Goal: Task Accomplishment & Management: Manage account settings

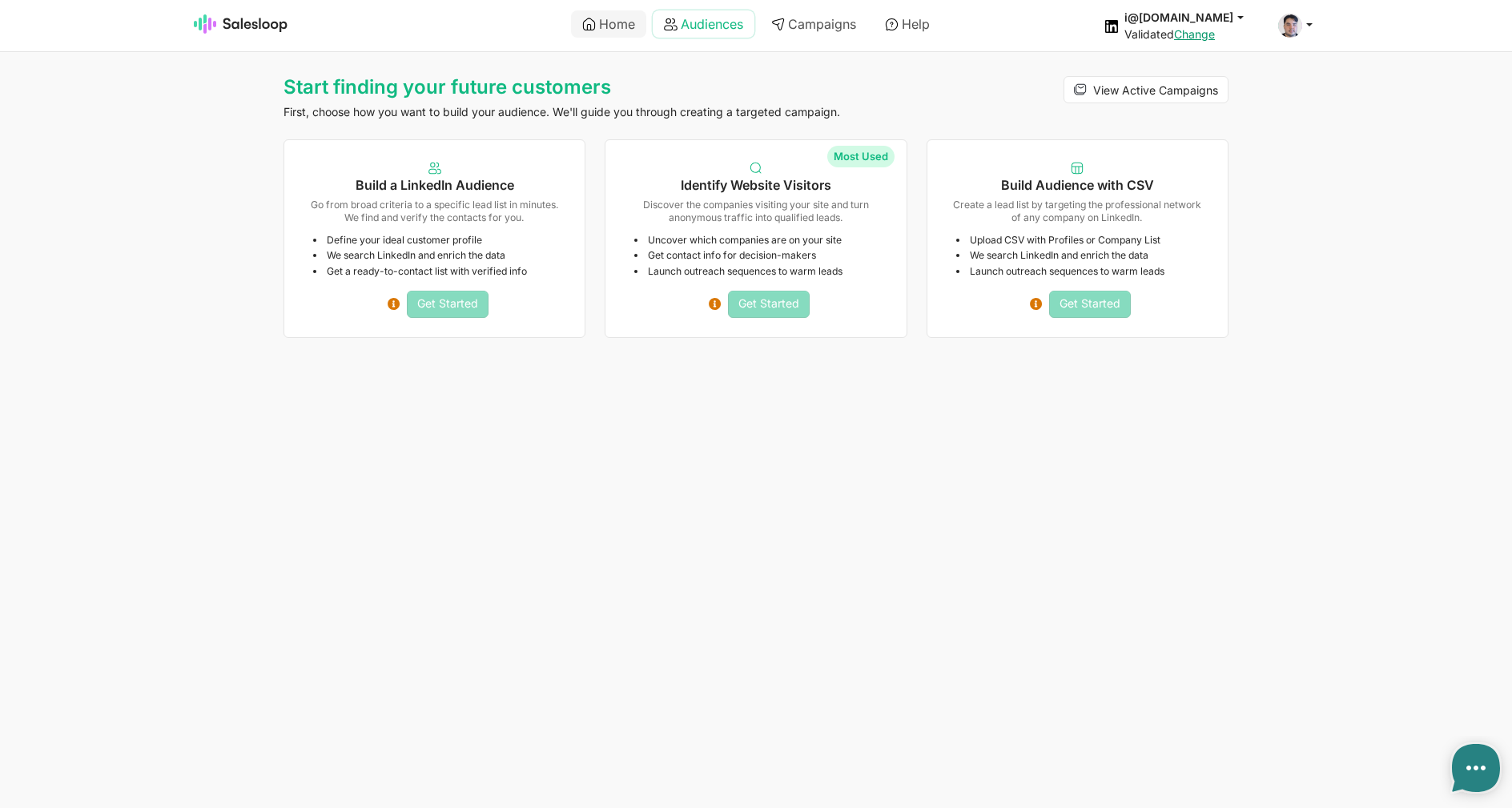
click at [686, 28] on link "Audiences" at bounding box center [703, 24] width 102 height 28
type textarea "x"
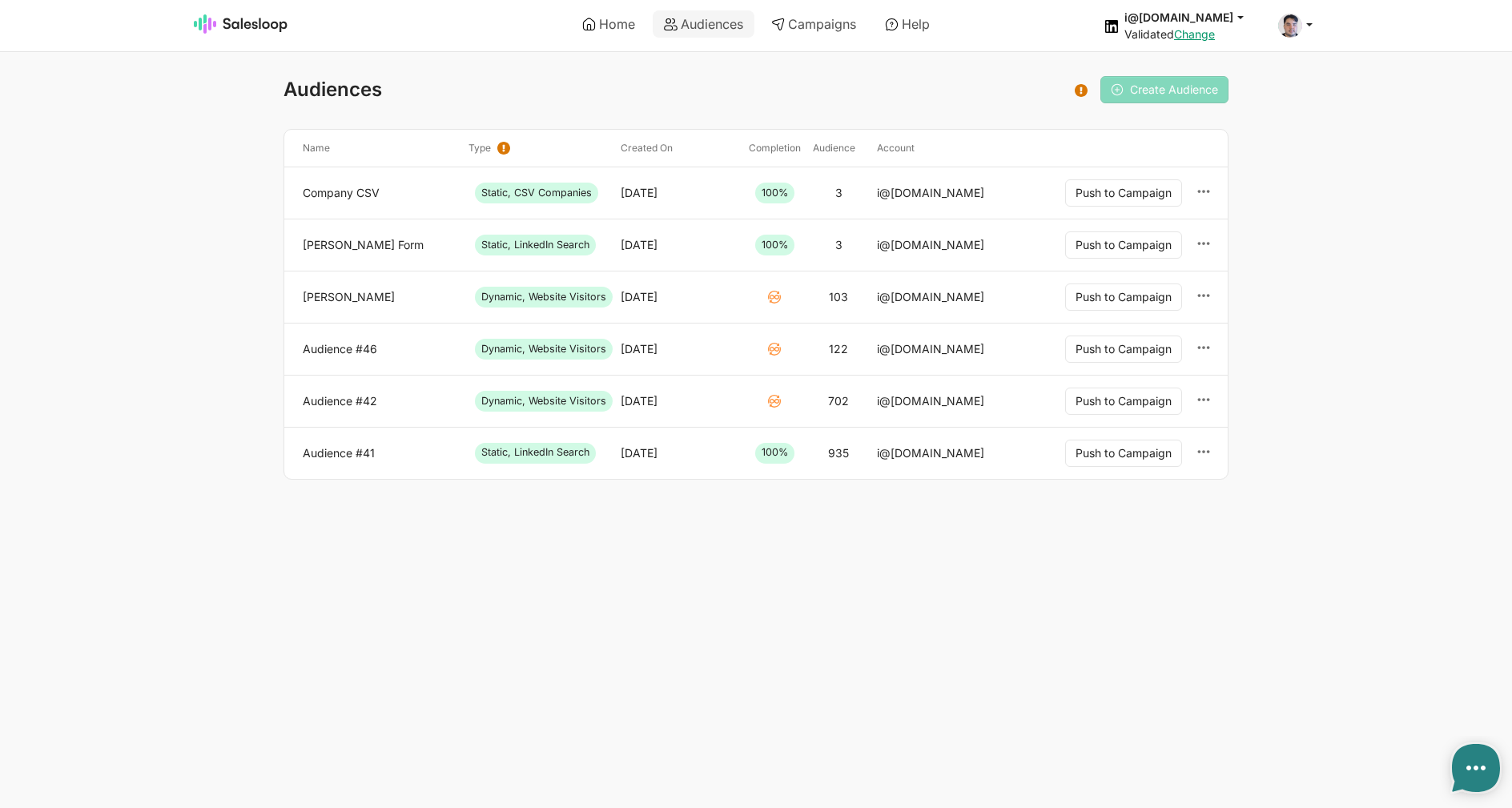
click at [338, 212] on li "Company CSV Static, CSV Companies Sep 15, 2025 100% 3 i@inomoz.ru Push to Campa…" at bounding box center [756, 193] width 944 height 52
click at [338, 195] on link "Company CSV" at bounding box center [379, 194] width 153 height 15
type textarea "x"
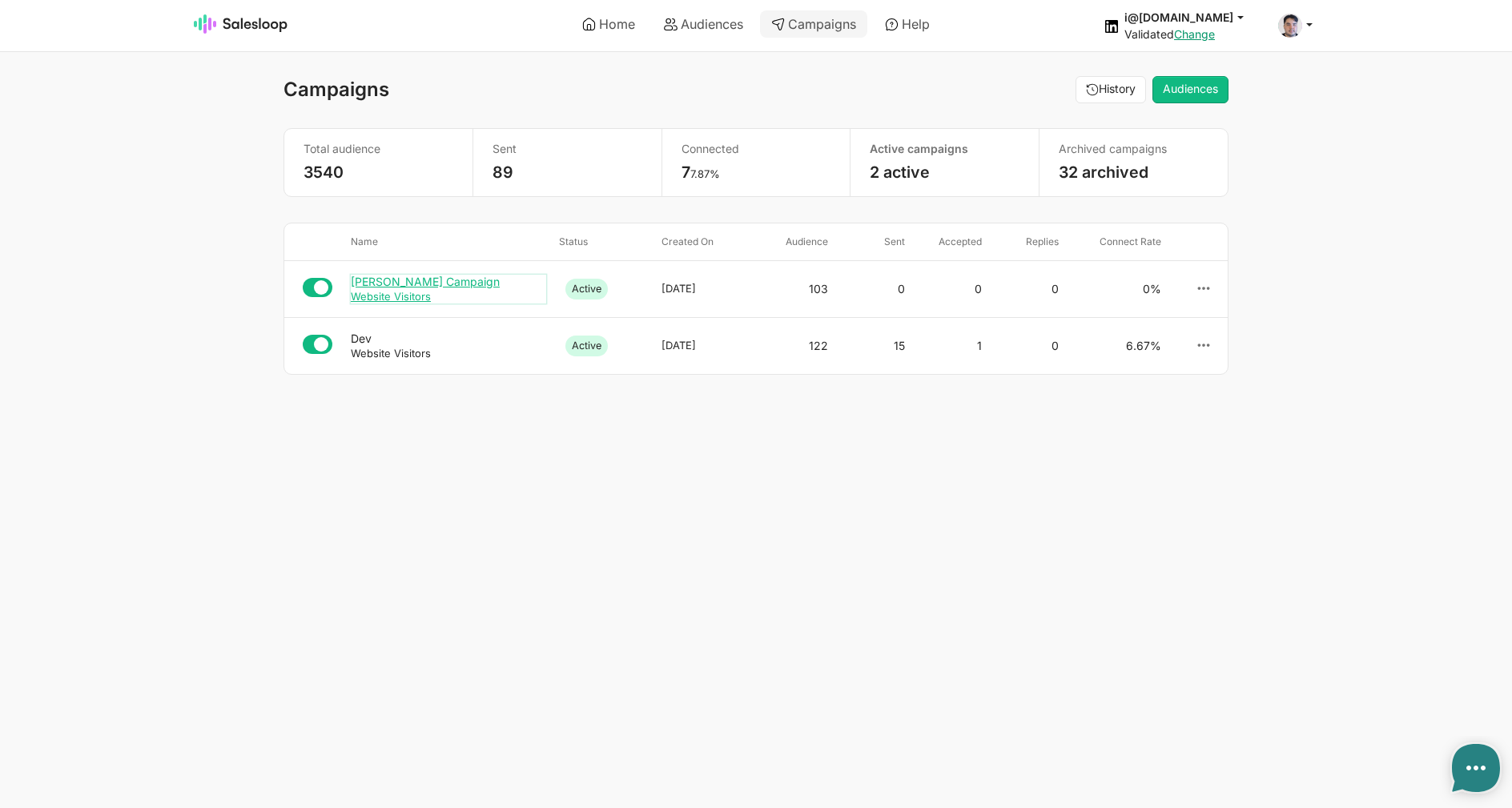
click at [489, 286] on div "[PERSON_NAME] Campaign" at bounding box center [448, 282] width 195 height 15
type textarea "x"
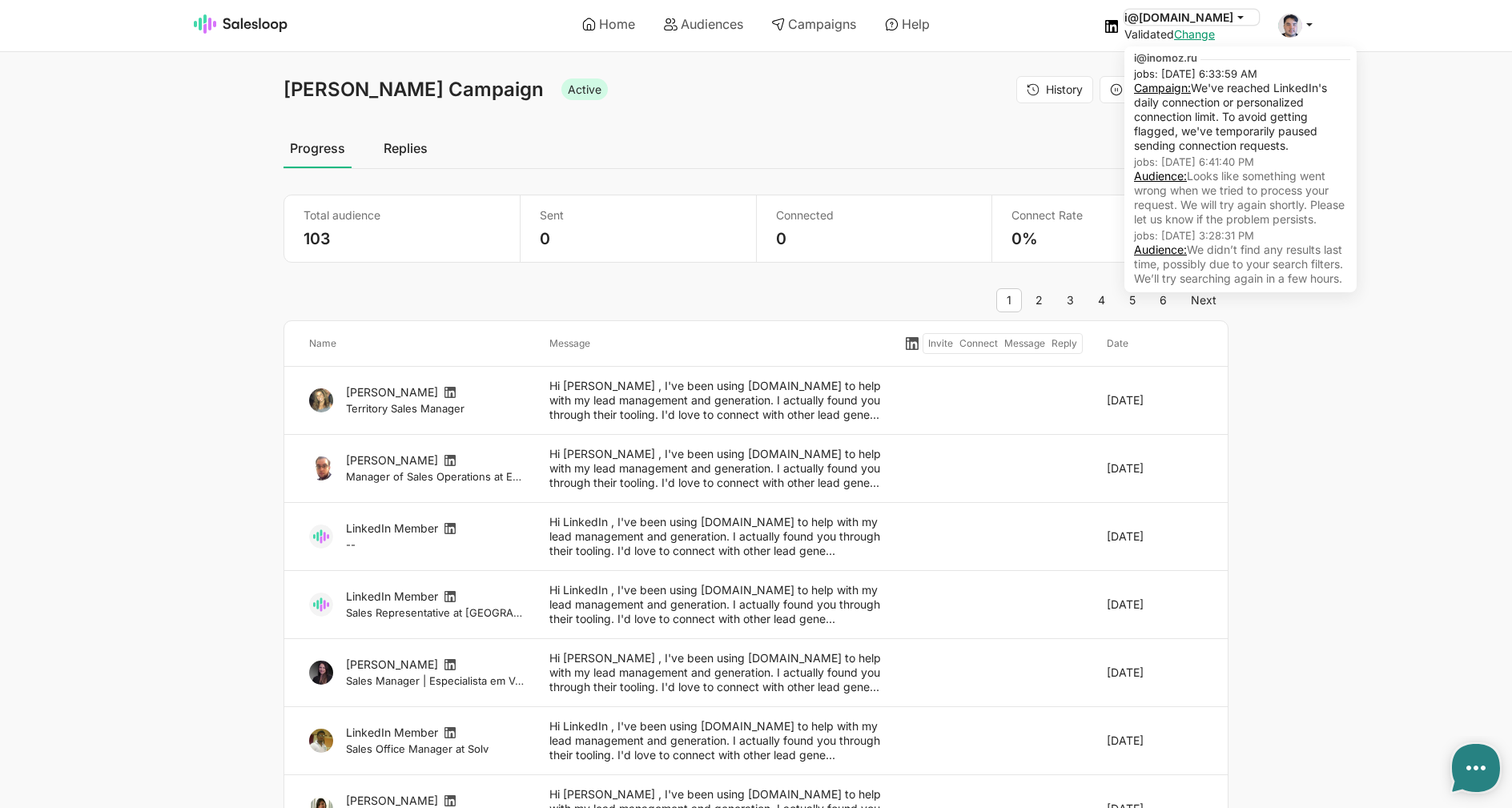
click at [1242, 14] on icon at bounding box center [1241, 17] width 15 height 15
drag, startPoint x: 1343, startPoint y: 148, endPoint x: 1173, endPoint y: 96, distance: 177.8
click at [1173, 96] on p "Campaign: We've reached LinkedIn's daily connection or personalized connection …" at bounding box center [1241, 116] width 213 height 72
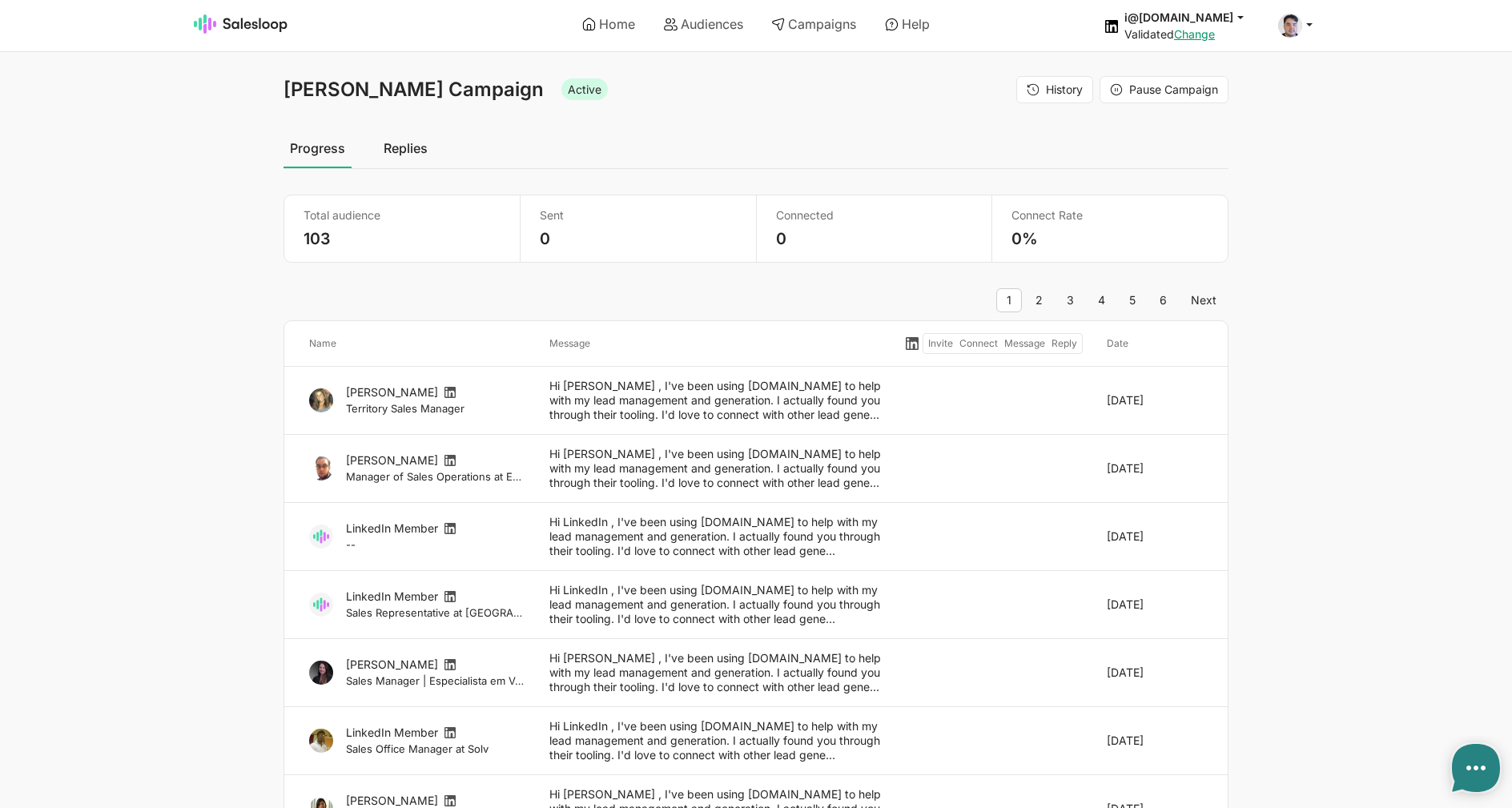
click at [663, 141] on ul "Progress Replies" at bounding box center [756, 149] width 945 height 41
click at [624, 35] on link "Home" at bounding box center [609, 24] width 75 height 28
type textarea "x"
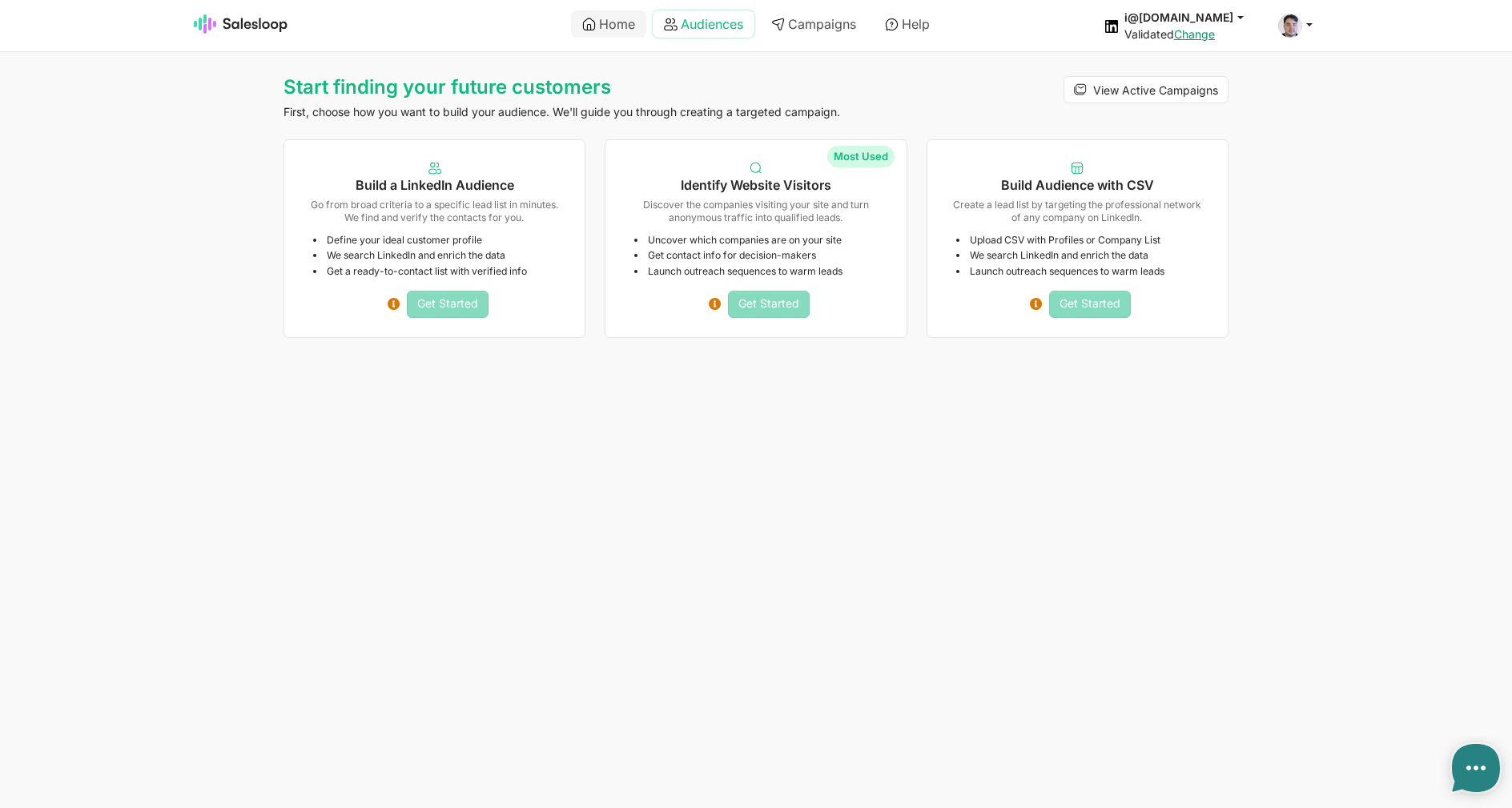
click at [679, 16] on link "Audiences" at bounding box center [703, 24] width 102 height 28
type textarea "x"
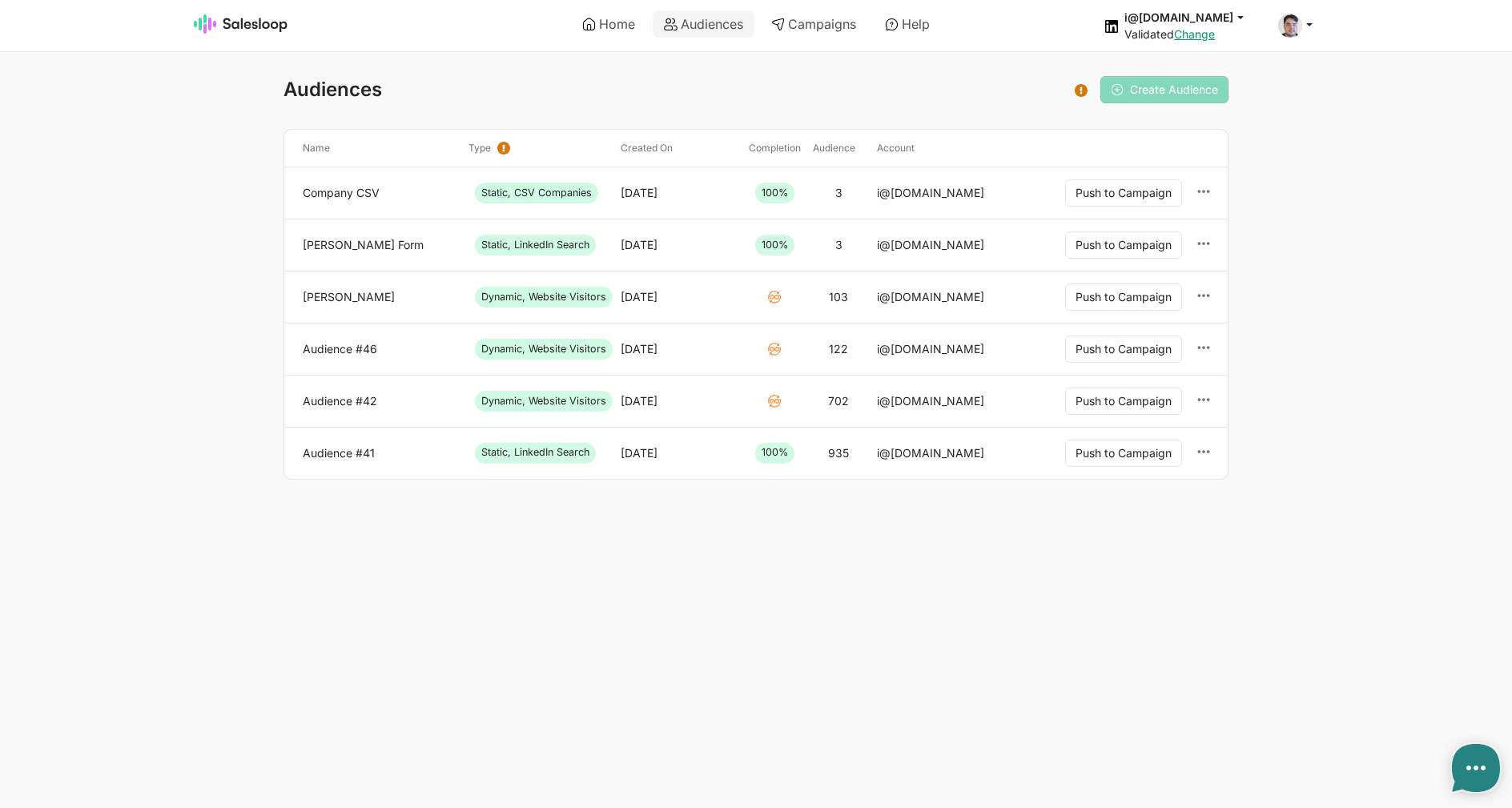
type textarea "x"
